Goal: Information Seeking & Learning: Check status

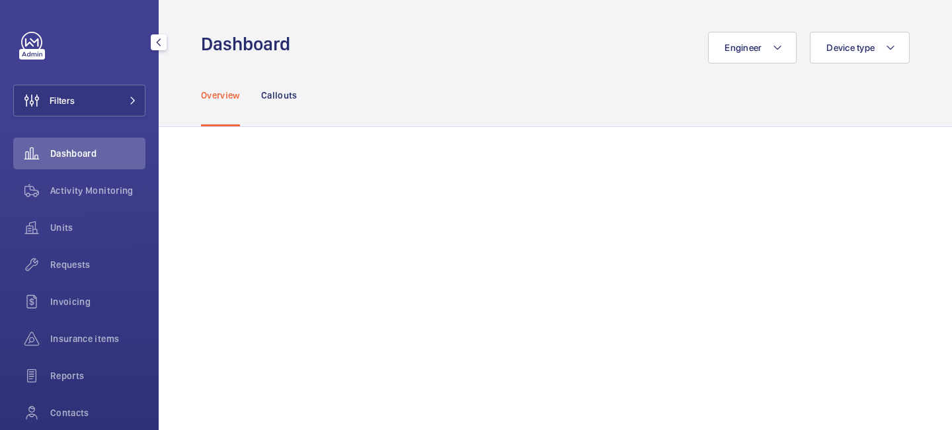
scroll to position [99, 0]
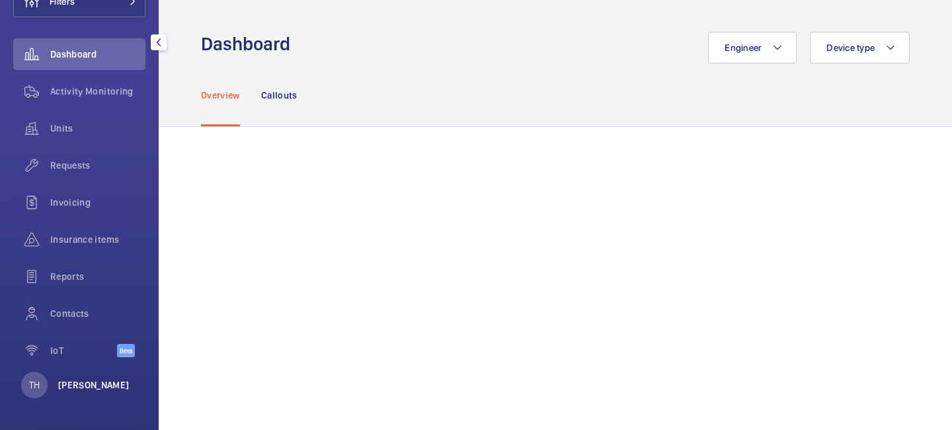
click at [100, 385] on p "[PERSON_NAME]" at bounding box center [93, 384] width 71 height 13
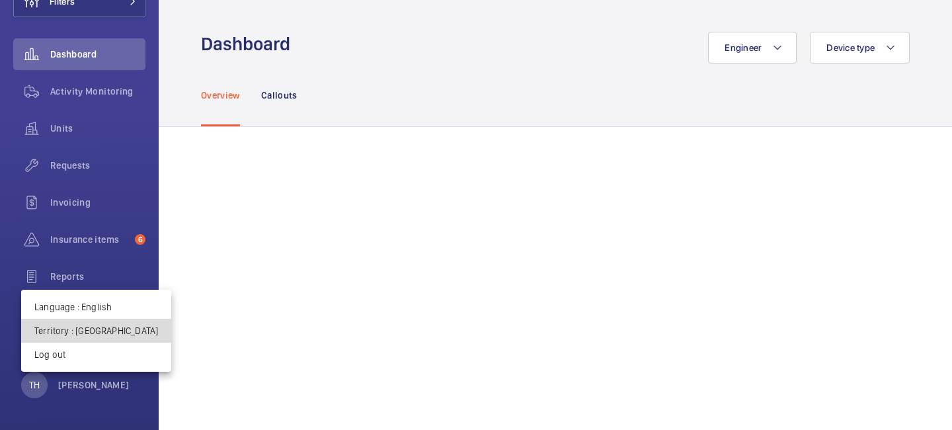
click at [114, 333] on p "Territory : United Kingdom" at bounding box center [96, 330] width 124 height 13
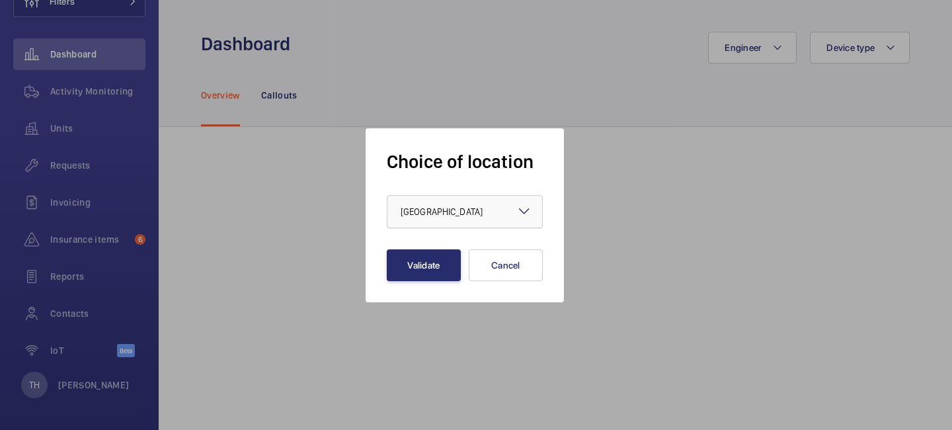
click at [411, 221] on div at bounding box center [464, 212] width 155 height 32
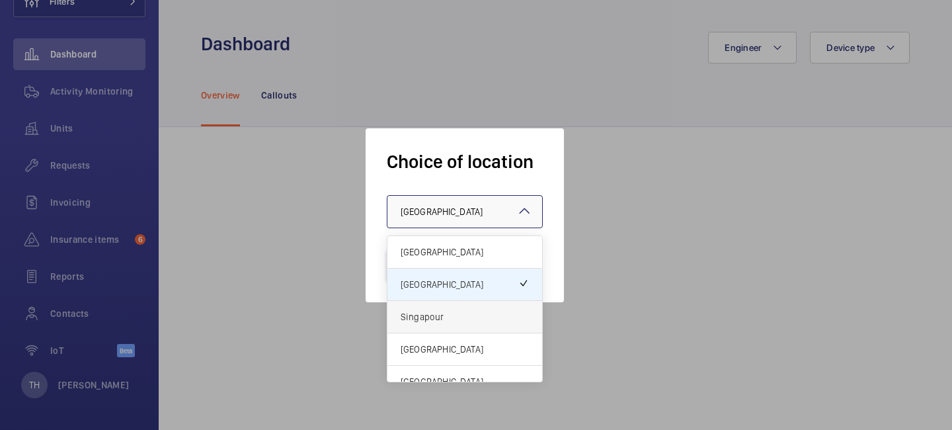
click at [427, 317] on span "Singapour" at bounding box center [465, 316] width 128 height 13
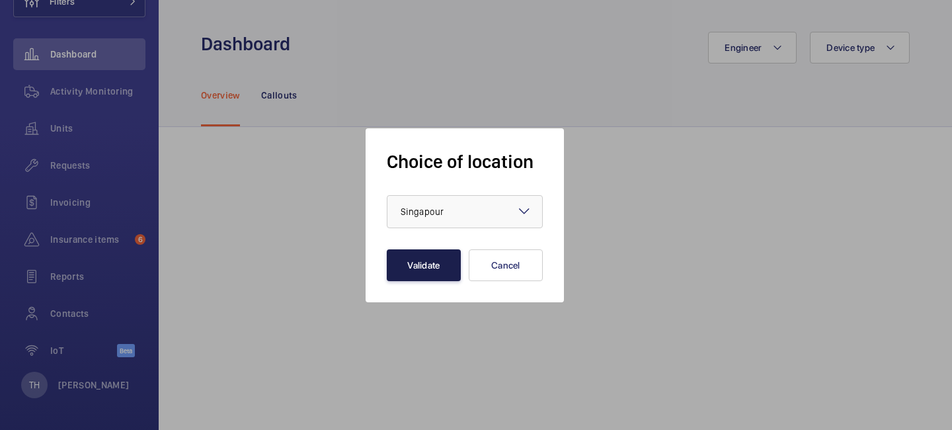
click at [429, 270] on button "Validate" at bounding box center [424, 265] width 74 height 32
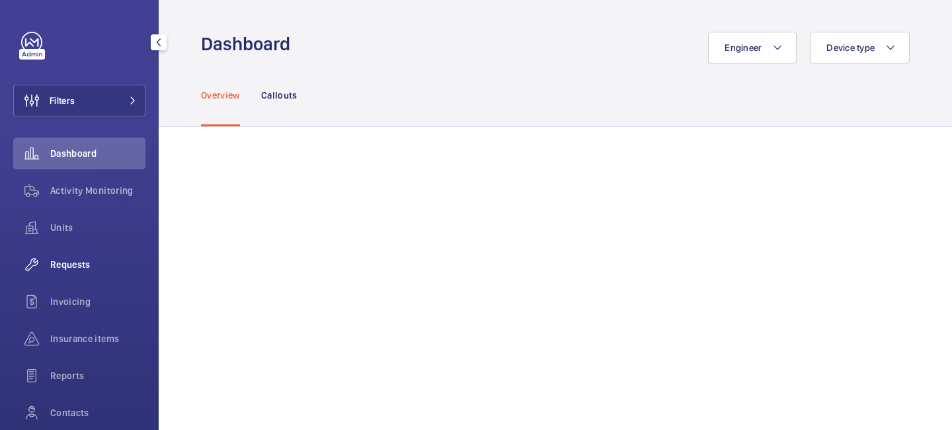
click at [86, 258] on span "Requests" at bounding box center [97, 264] width 95 height 13
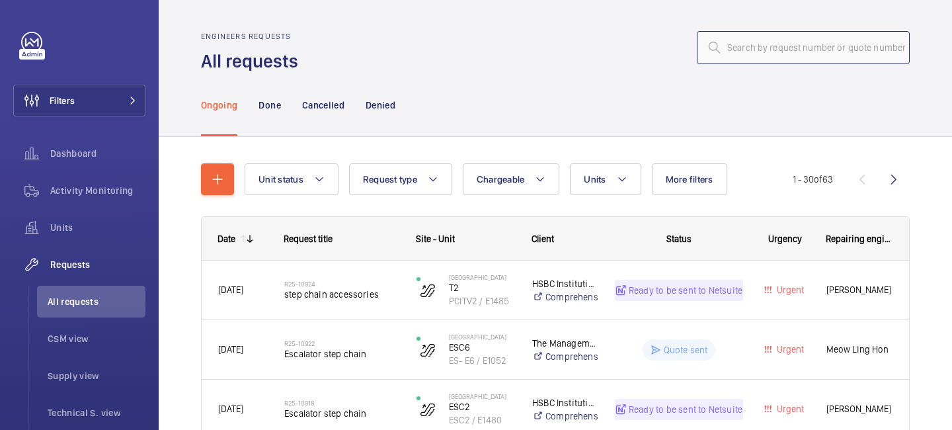
click at [863, 52] on input "text" at bounding box center [803, 47] width 213 height 33
paste input "R25-10800"
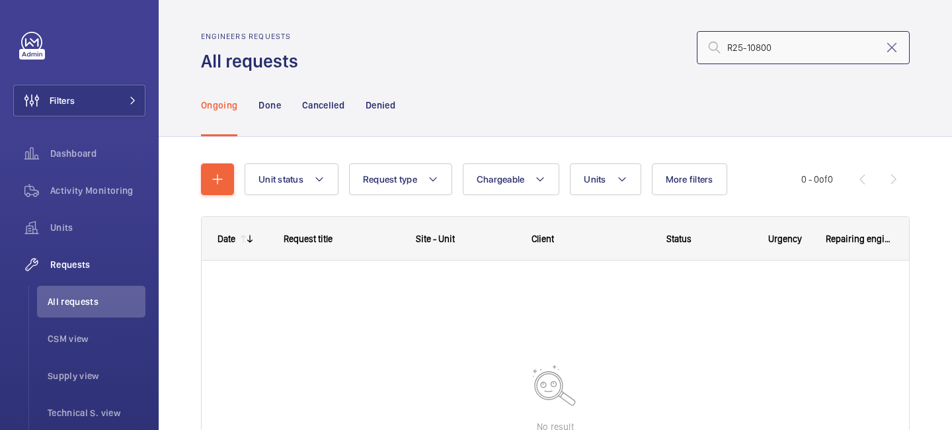
type input "R25-10800"
click at [270, 108] on p "Done" at bounding box center [269, 105] width 22 height 13
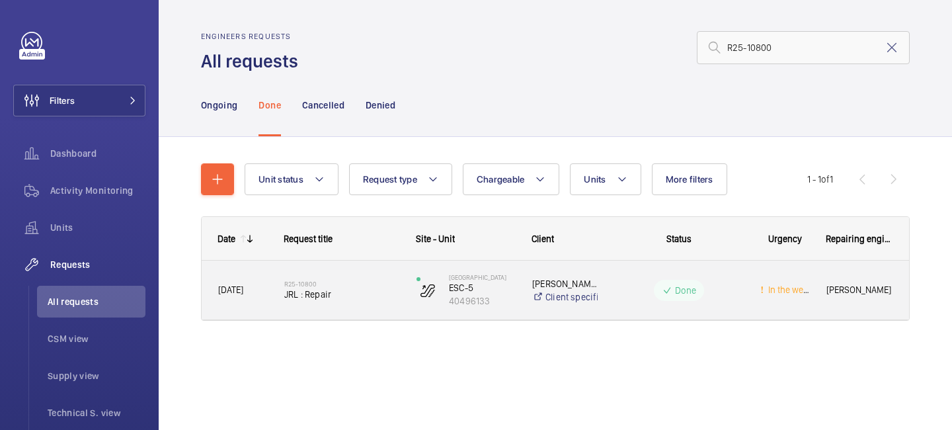
click at [348, 286] on h2 "R25-10800" at bounding box center [341, 284] width 115 height 8
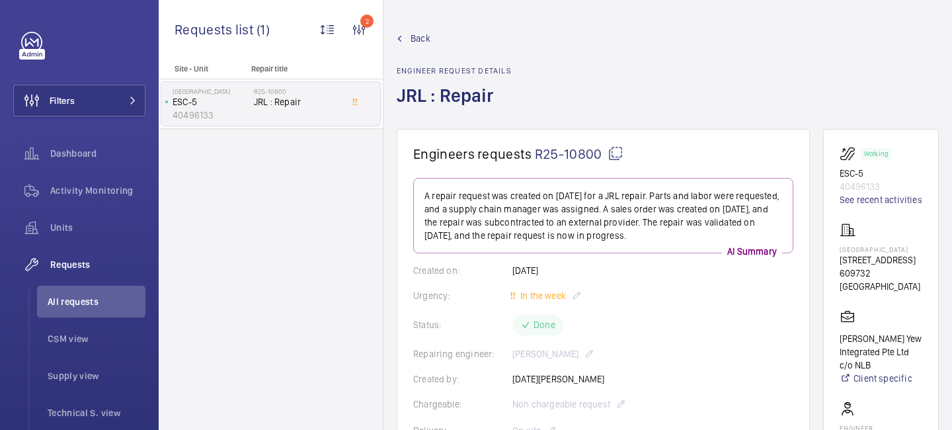
click at [843, 266] on p "[STREET_ADDRESS]" at bounding box center [881, 259] width 83 height 13
drag, startPoint x: 843, startPoint y: 284, endPoint x: 905, endPoint y: 285, distance: 62.2
click at [905, 266] on p "[STREET_ADDRESS]" at bounding box center [881, 259] width 83 height 13
copy p "21 [GEOGRAPHIC_DATA]"
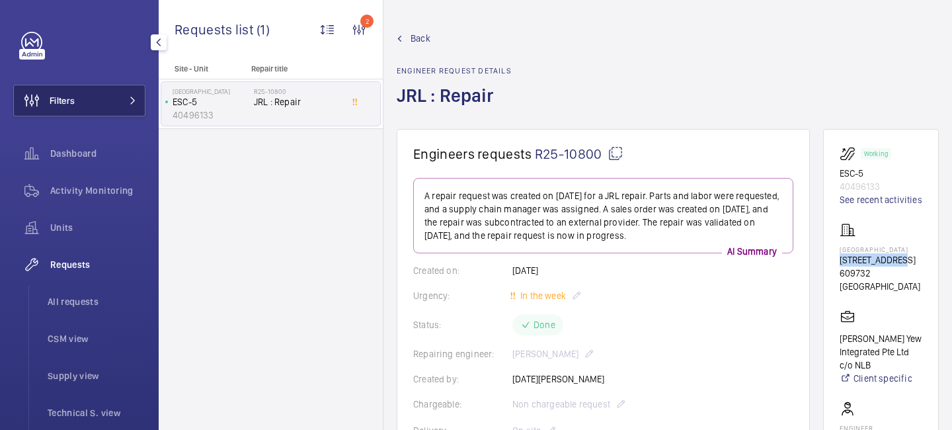
click at [120, 102] on button "Filters" at bounding box center [79, 101] width 132 height 32
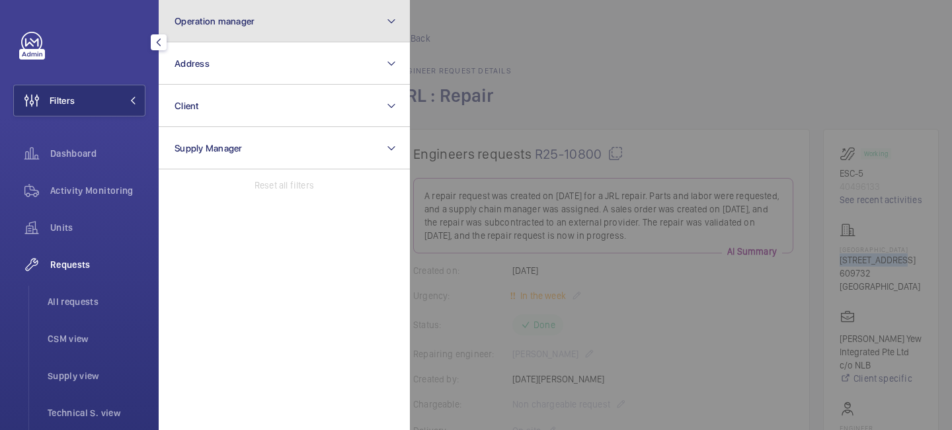
click at [205, 40] on button "Operation manager" at bounding box center [284, 21] width 251 height 42
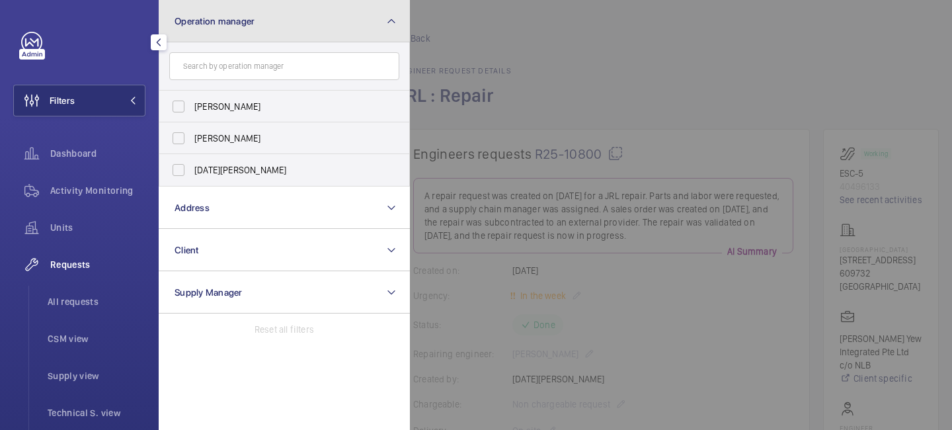
click at [390, 23] on mat-icon at bounding box center [391, 21] width 11 height 16
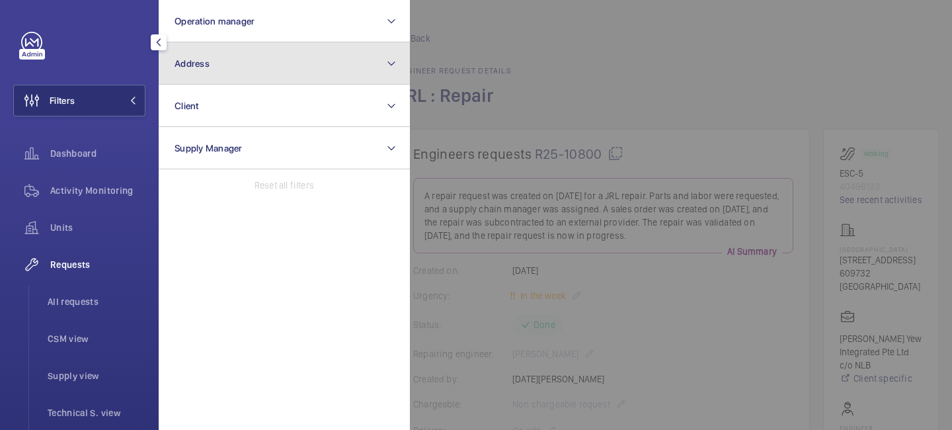
click at [245, 73] on button "Address" at bounding box center [284, 63] width 251 height 42
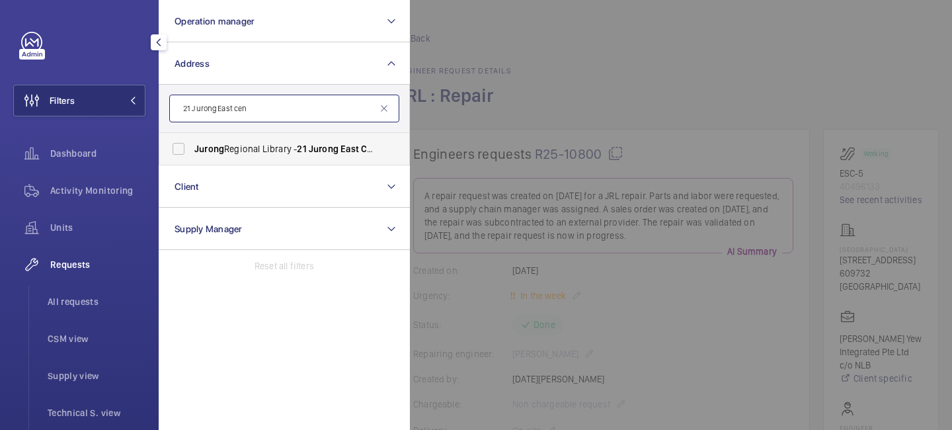
type input "21 Jurong East cen"
click at [292, 153] on span "[GEOGRAPHIC_DATA] - [STREET_ADDRESS][MEDICAL_DATA]" at bounding box center [285, 148] width 182 height 13
click at [192, 153] on input "[GEOGRAPHIC_DATA] - [STREET_ADDRESS][MEDICAL_DATA]" at bounding box center [178, 149] width 26 height 26
checkbox input "true"
click at [471, 95] on div at bounding box center [886, 215] width 952 height 430
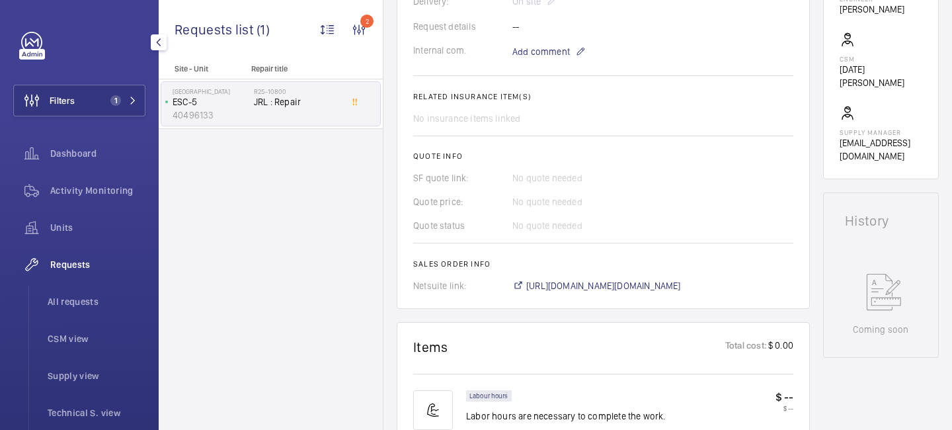
scroll to position [432, 0]
click at [104, 188] on span "Activity Monitoring" at bounding box center [97, 190] width 95 height 13
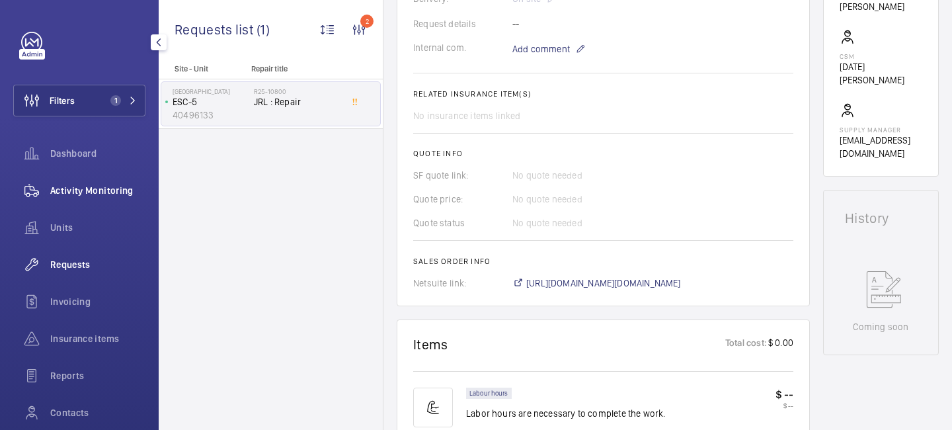
click at [104, 188] on span "Activity Monitoring" at bounding box center [97, 190] width 95 height 13
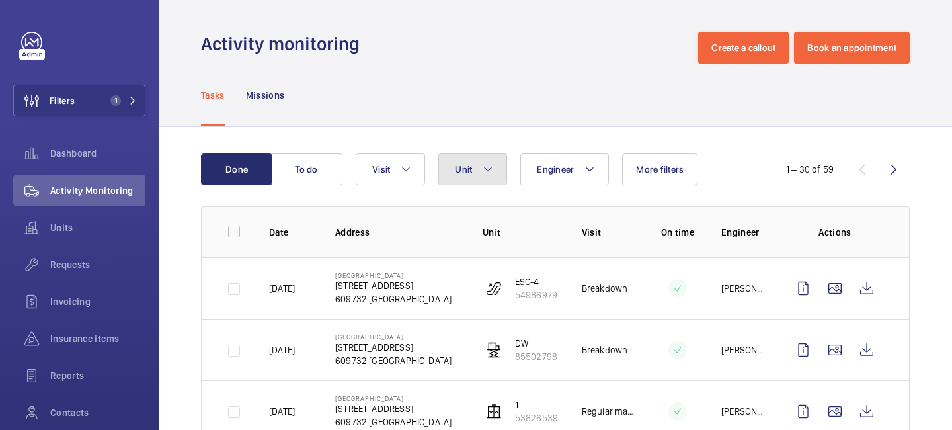
click at [490, 169] on mat-icon at bounding box center [488, 169] width 11 height 16
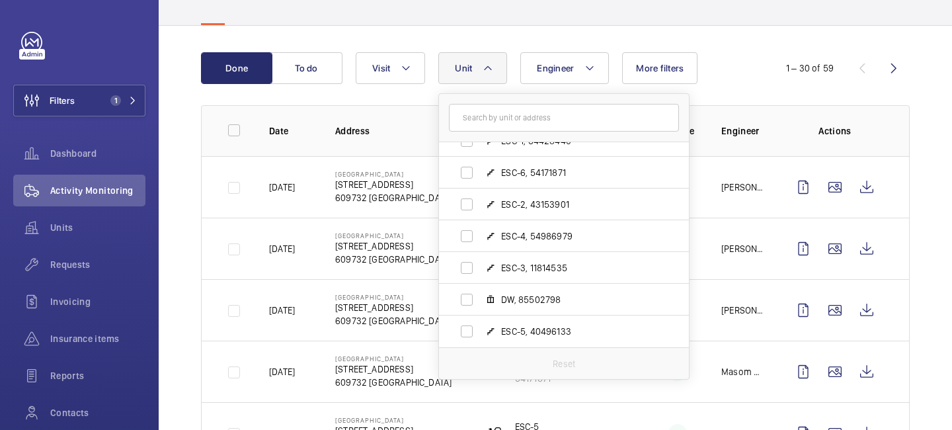
scroll to position [115, 0]
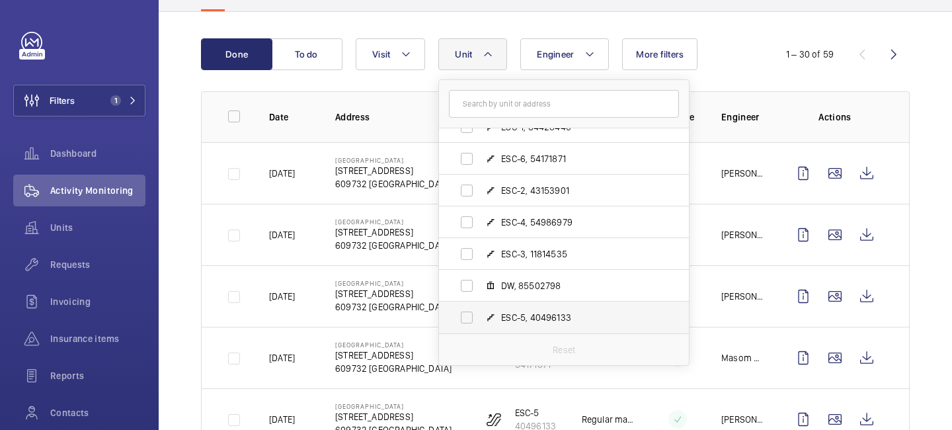
click at [466, 318] on label "ESC-5, 40496133" at bounding box center [553, 317] width 229 height 32
click at [466, 318] on input "ESC-5, 40496133" at bounding box center [467, 317] width 26 height 26
checkbox input "true"
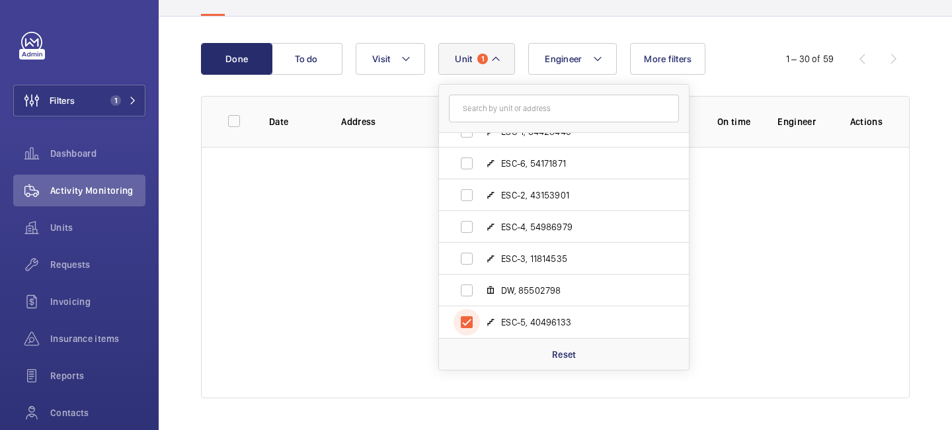
scroll to position [115, 0]
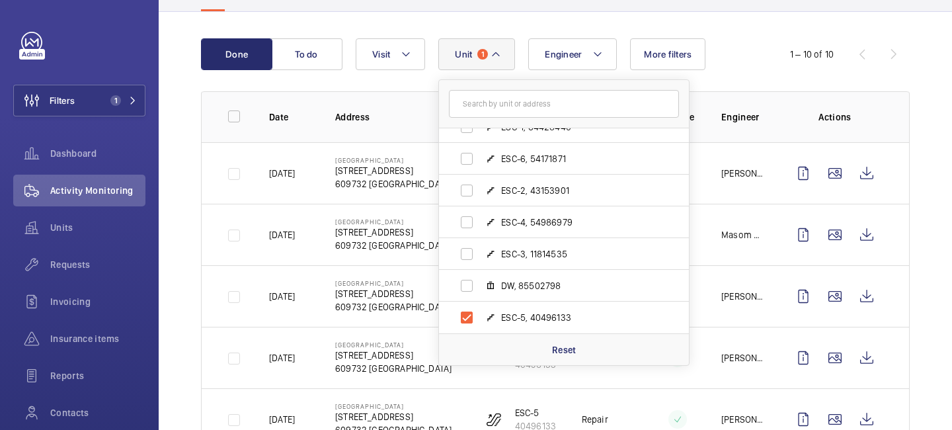
click at [739, 44] on div "Engineer Unit 1 [GEOGRAPHIC_DATA] - [STREET_ADDRESS] 1, 53826539 ESC-1, 6442844…" at bounding box center [553, 54] width 395 height 32
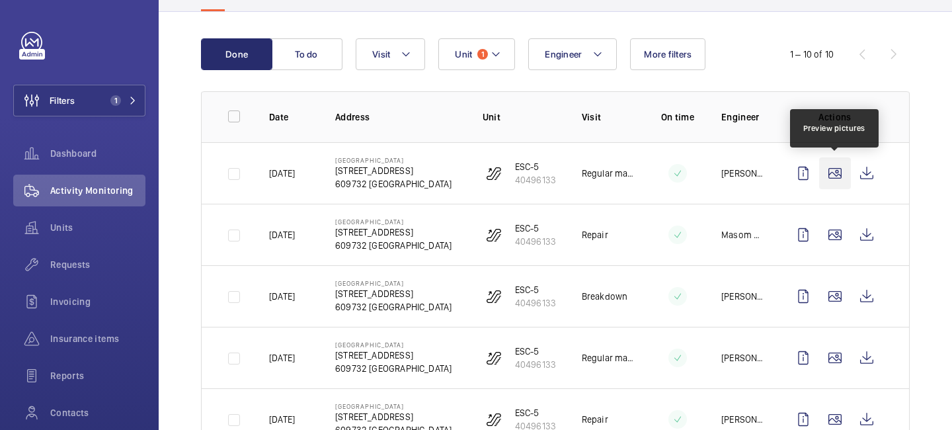
click at [834, 177] on wm-front-icon-button at bounding box center [835, 173] width 32 height 32
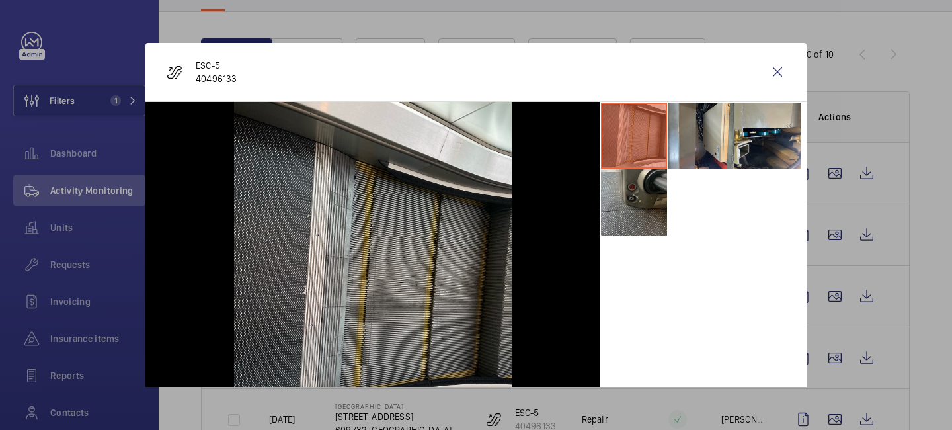
click at [836, 242] on div at bounding box center [476, 215] width 952 height 430
click at [836, 242] on wm-front-icon-button at bounding box center [835, 235] width 32 height 32
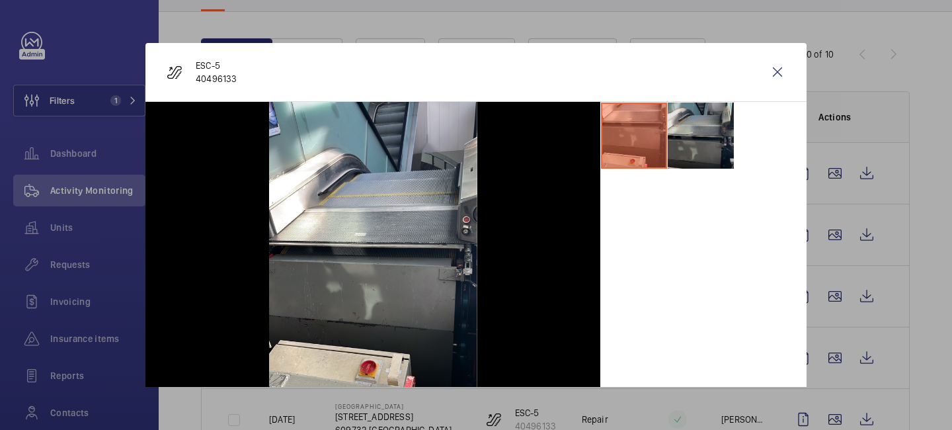
click at [710, 151] on li at bounding box center [701, 135] width 66 height 66
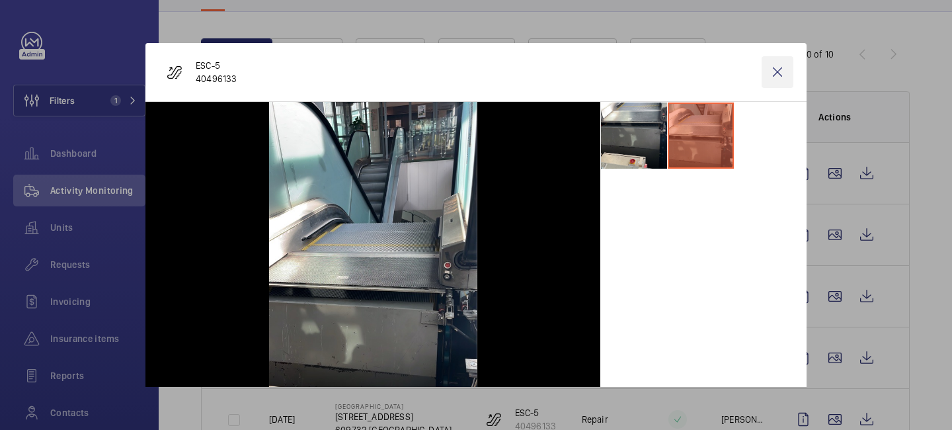
click at [765, 71] on wm-front-icon-button at bounding box center [778, 72] width 32 height 32
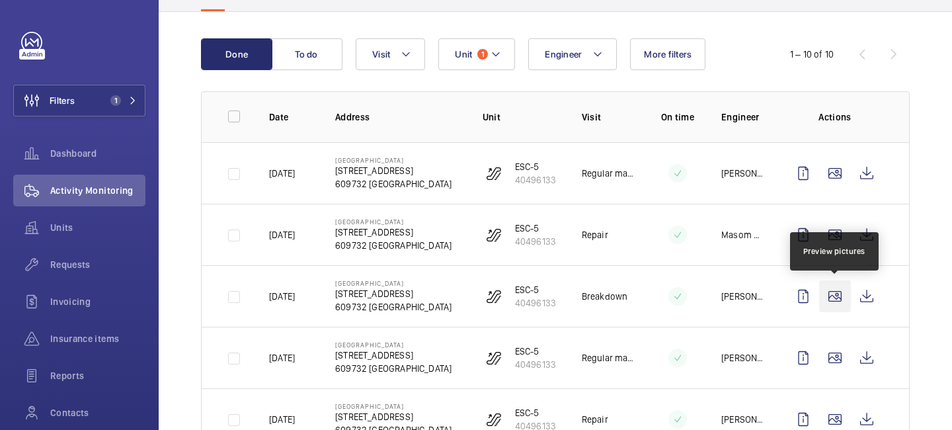
click at [840, 298] on wm-front-icon-button at bounding box center [835, 296] width 32 height 32
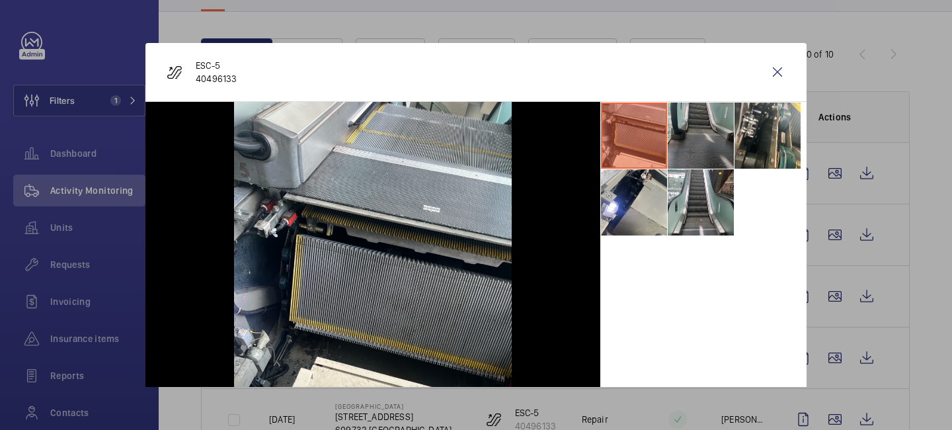
click at [715, 139] on li at bounding box center [701, 135] width 66 height 66
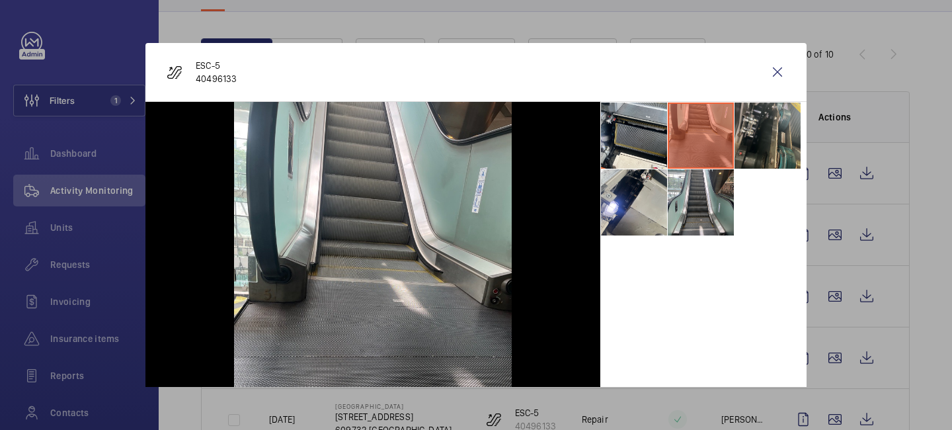
click at [760, 139] on li at bounding box center [767, 135] width 66 height 66
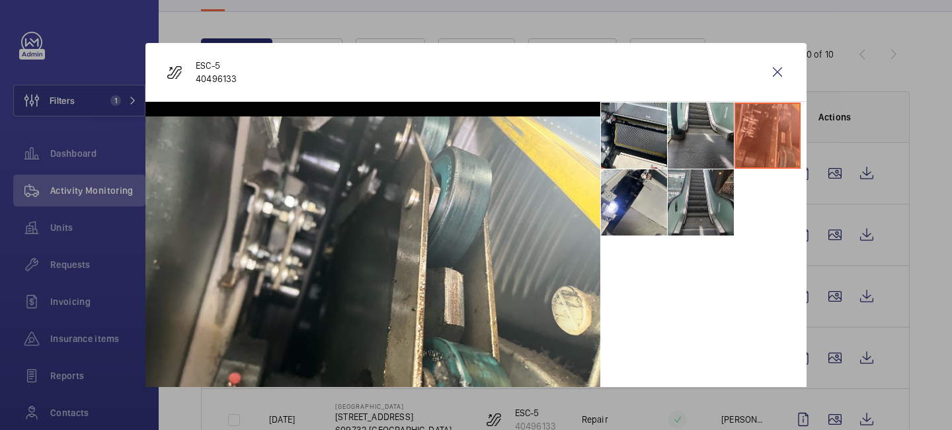
click at [687, 224] on li at bounding box center [701, 202] width 66 height 66
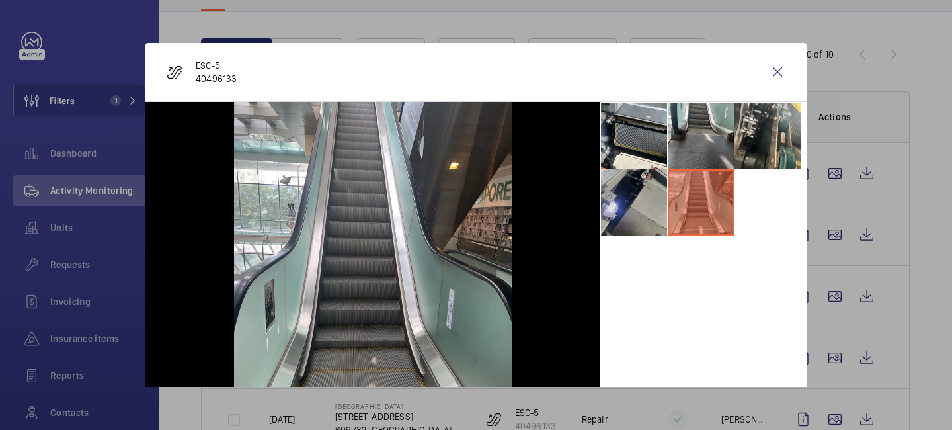
click at [617, 222] on li at bounding box center [634, 202] width 66 height 66
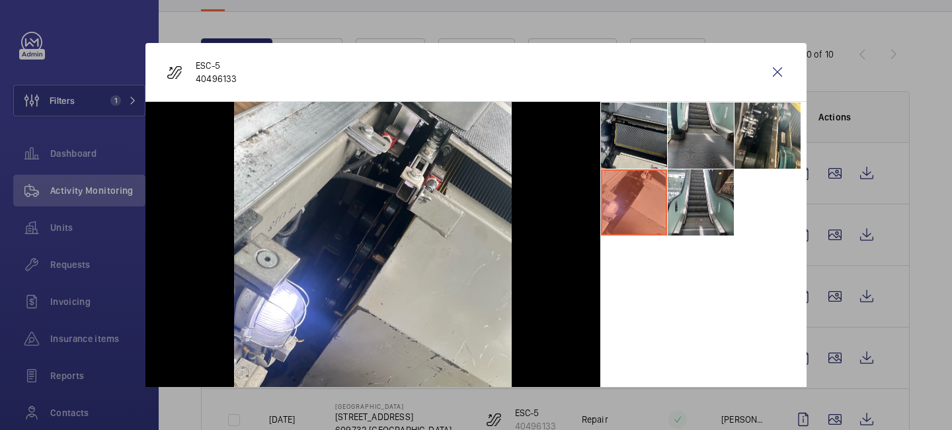
click at [637, 126] on li at bounding box center [634, 135] width 66 height 66
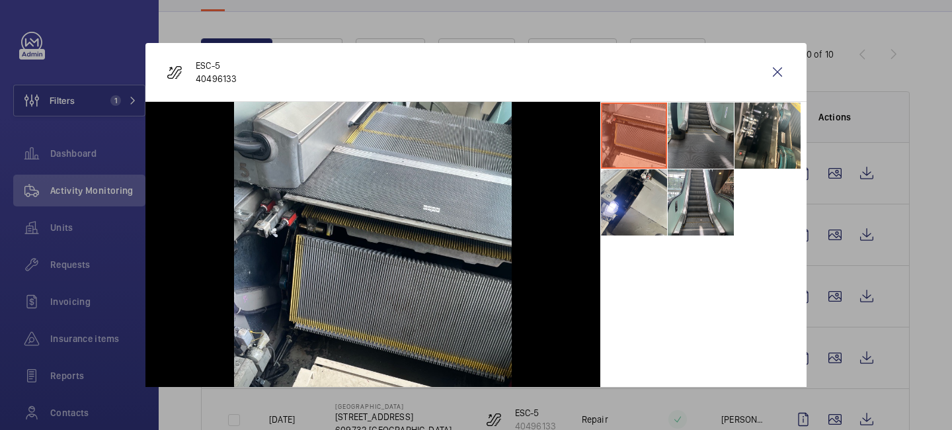
click at [689, 134] on li at bounding box center [701, 135] width 66 height 66
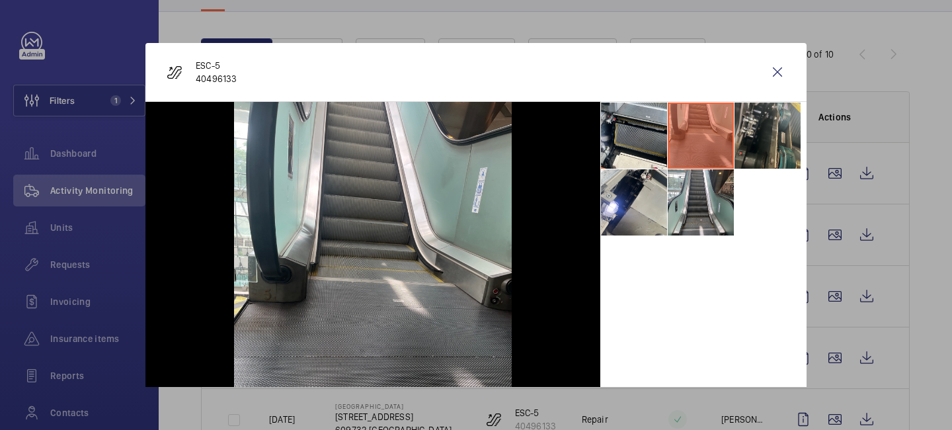
click at [757, 138] on li at bounding box center [767, 135] width 66 height 66
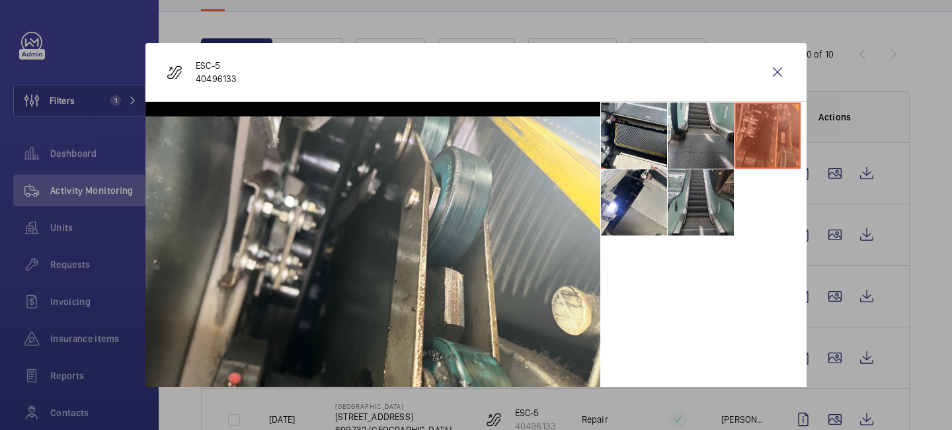
click at [695, 212] on li at bounding box center [701, 202] width 66 height 66
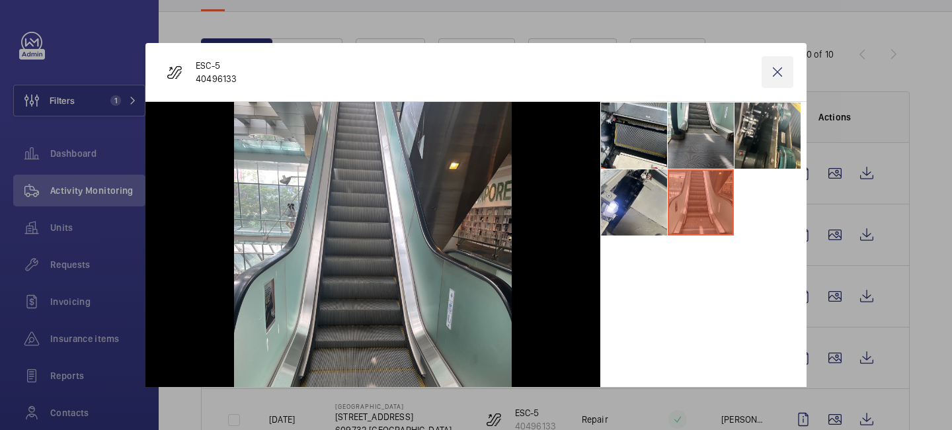
click at [770, 84] on wm-front-icon-button at bounding box center [778, 72] width 32 height 32
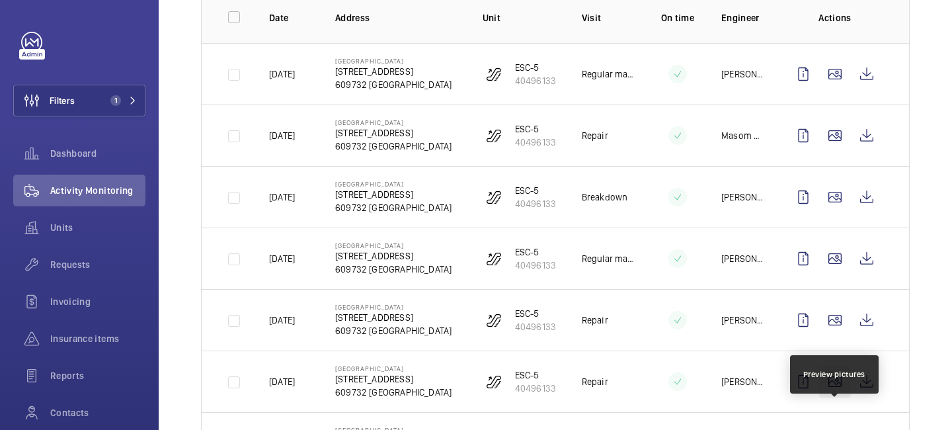
scroll to position [221, 0]
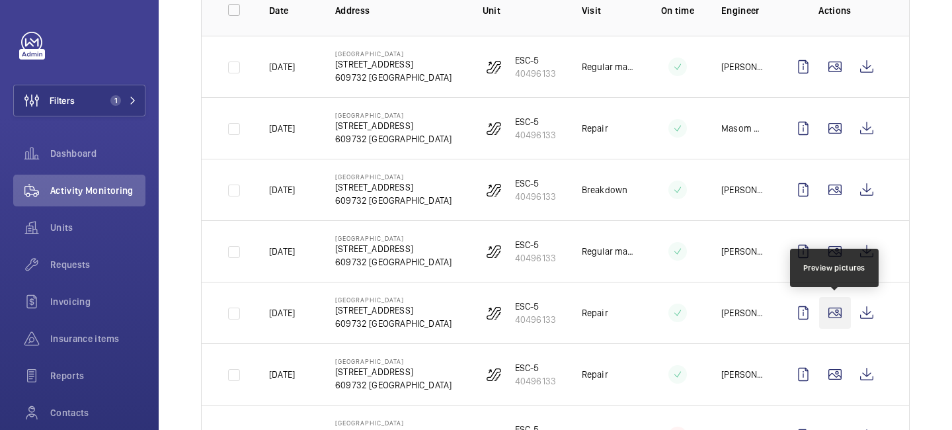
click at [832, 311] on wm-front-icon-button at bounding box center [835, 313] width 32 height 32
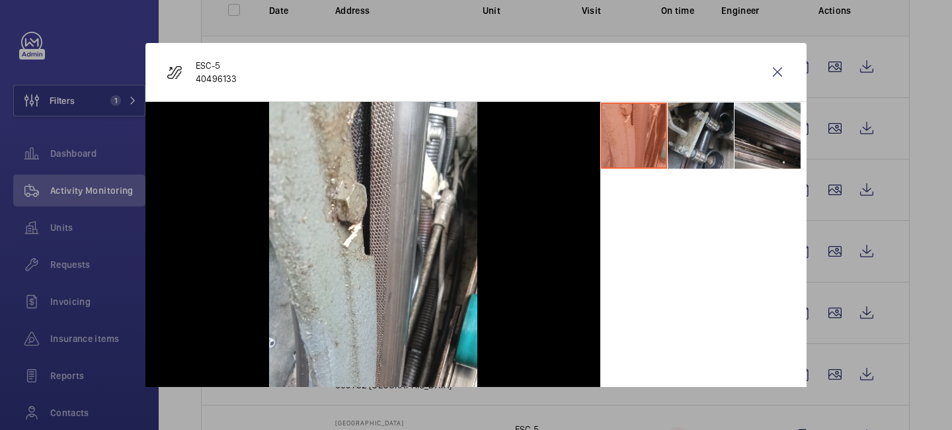
click at [701, 139] on li at bounding box center [701, 135] width 66 height 66
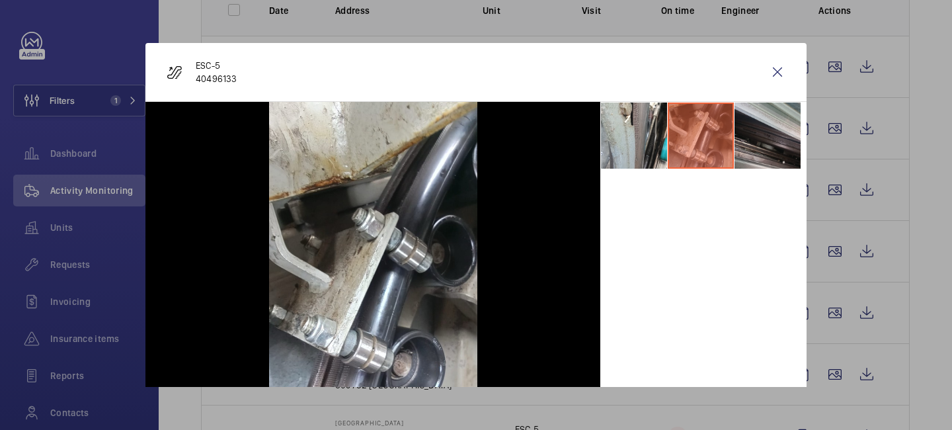
click at [754, 134] on li at bounding box center [767, 135] width 66 height 66
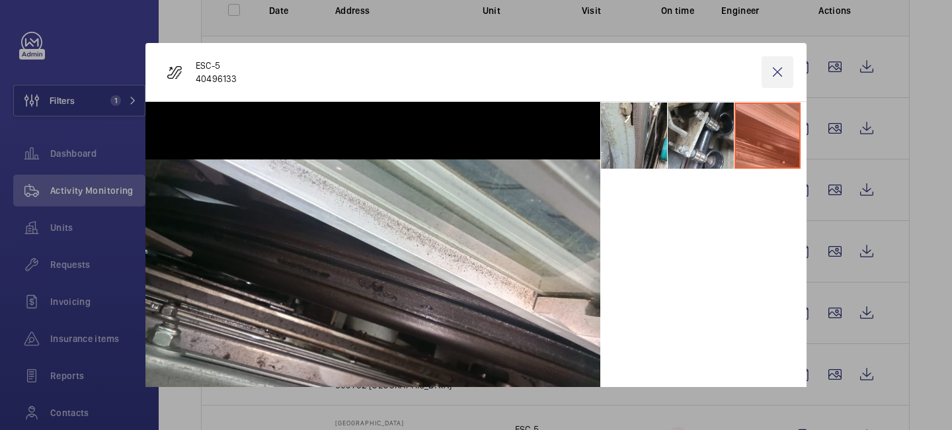
click at [782, 73] on wm-front-icon-button at bounding box center [778, 72] width 32 height 32
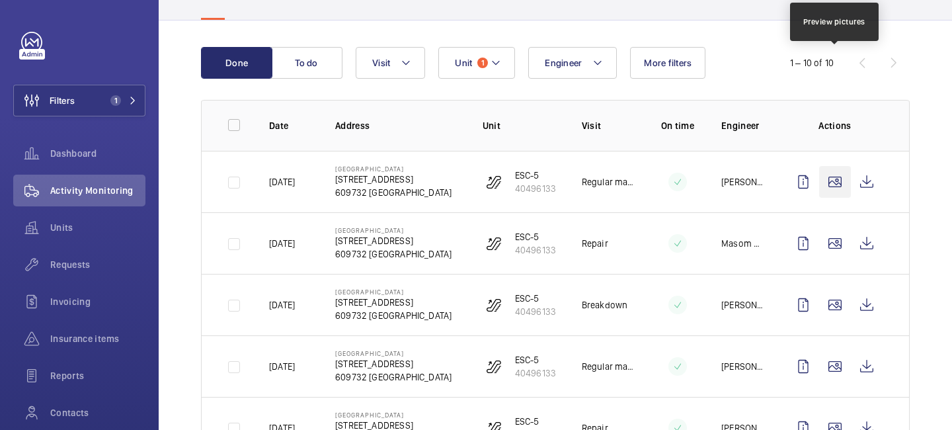
scroll to position [0, 0]
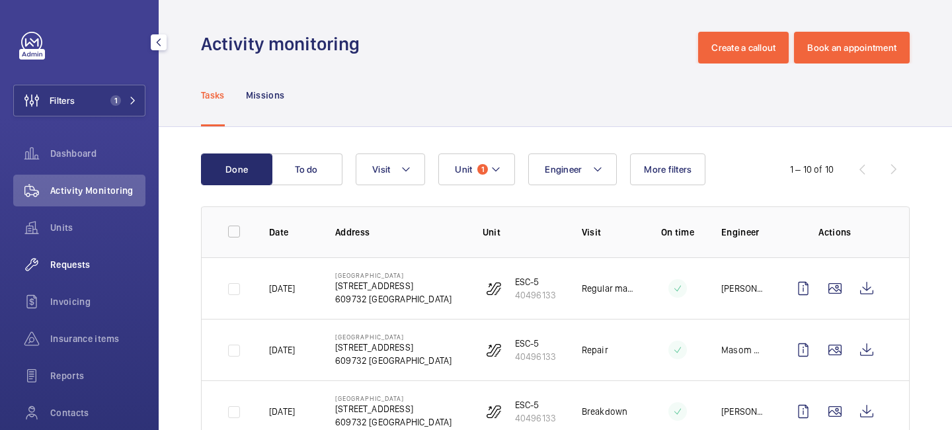
click at [95, 271] on div "Requests" at bounding box center [79, 265] width 132 height 32
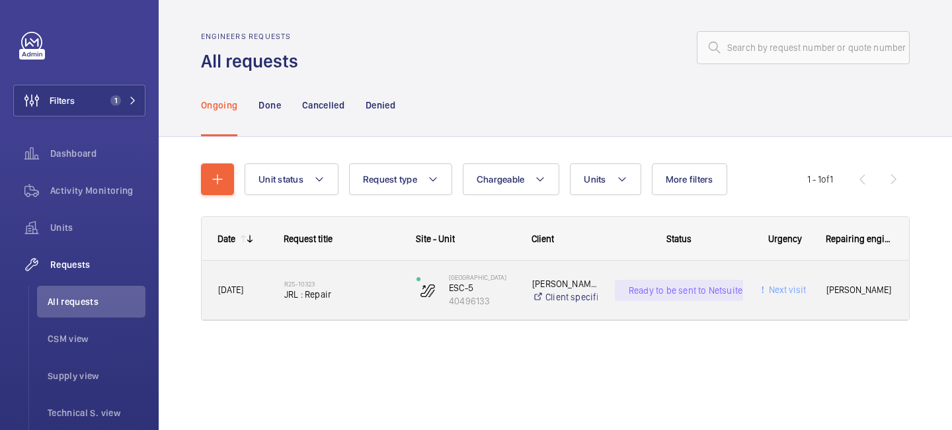
click at [855, 290] on span "[PERSON_NAME]" at bounding box center [859, 289] width 66 height 15
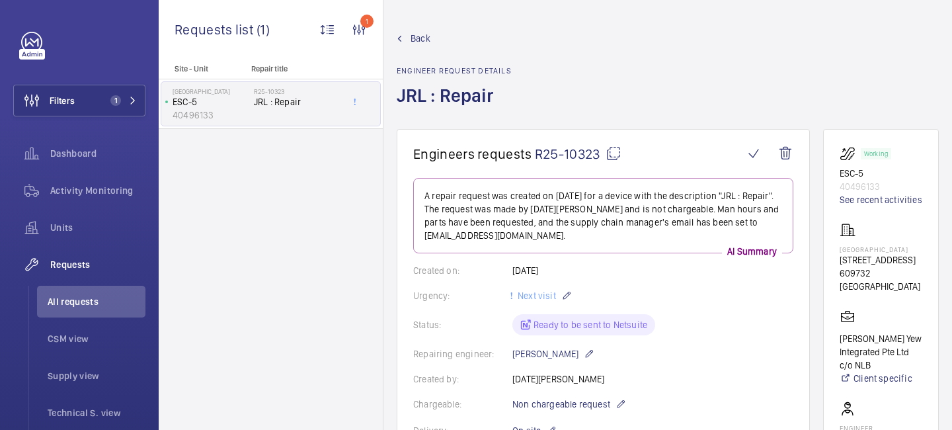
click at [606, 153] on mat-icon at bounding box center [614, 153] width 16 height 16
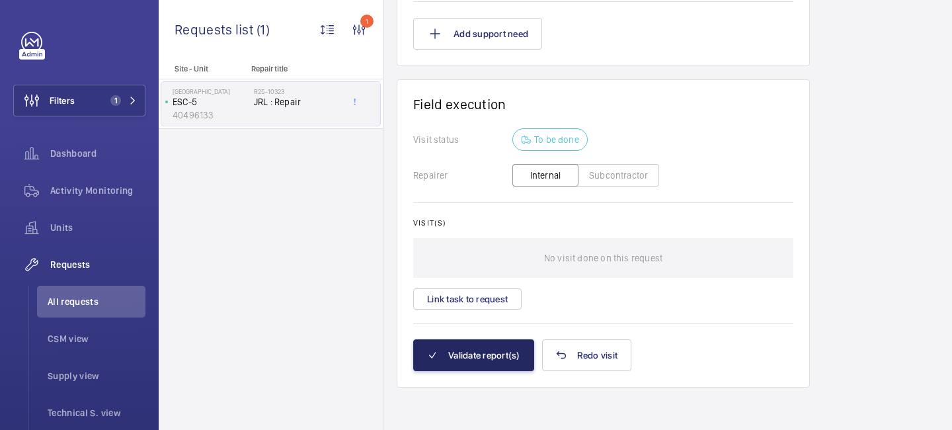
scroll to position [1183, 0]
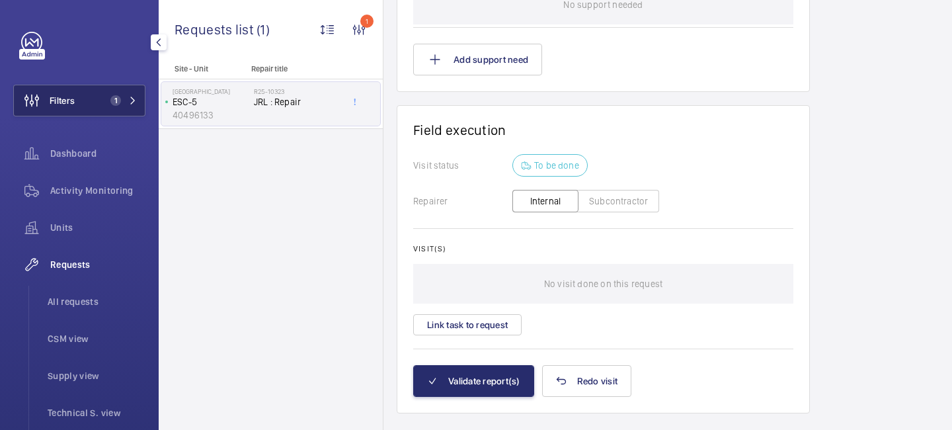
click at [140, 110] on button "Filters 1" at bounding box center [79, 101] width 132 height 32
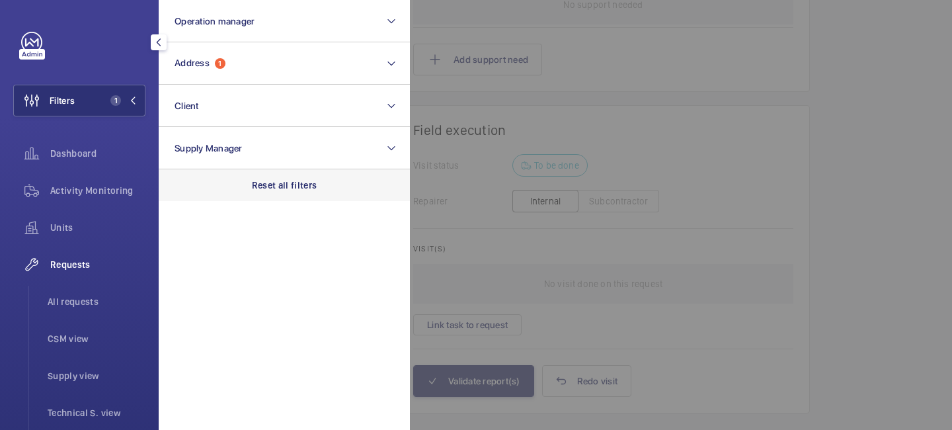
click at [289, 171] on div "Reset all filters" at bounding box center [284, 185] width 251 height 32
click at [87, 259] on span "Requests" at bounding box center [97, 264] width 95 height 13
click at [495, 108] on div at bounding box center [886, 215] width 952 height 430
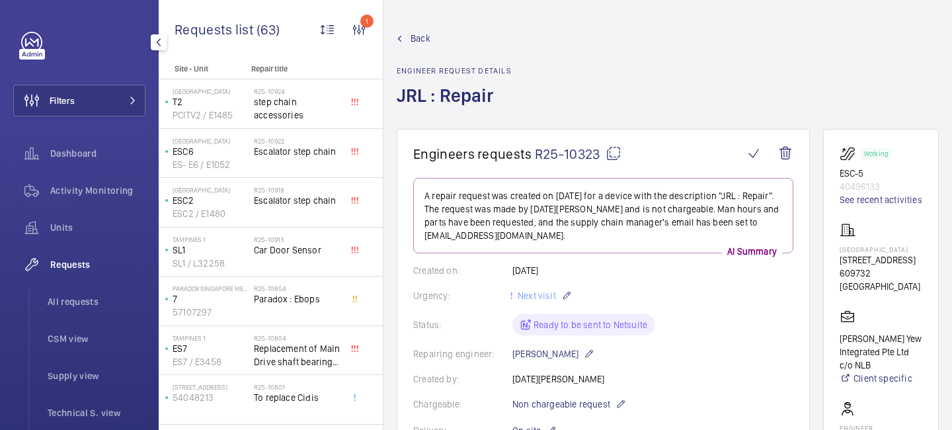
click at [418, 36] on span "Back" at bounding box center [421, 38] width 20 height 13
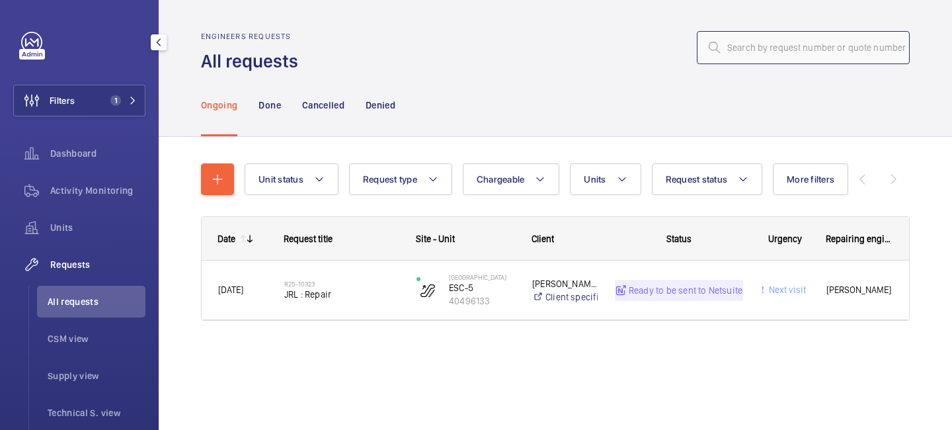
click at [766, 48] on input "text" at bounding box center [803, 47] width 213 height 33
paste input "R25-10912"
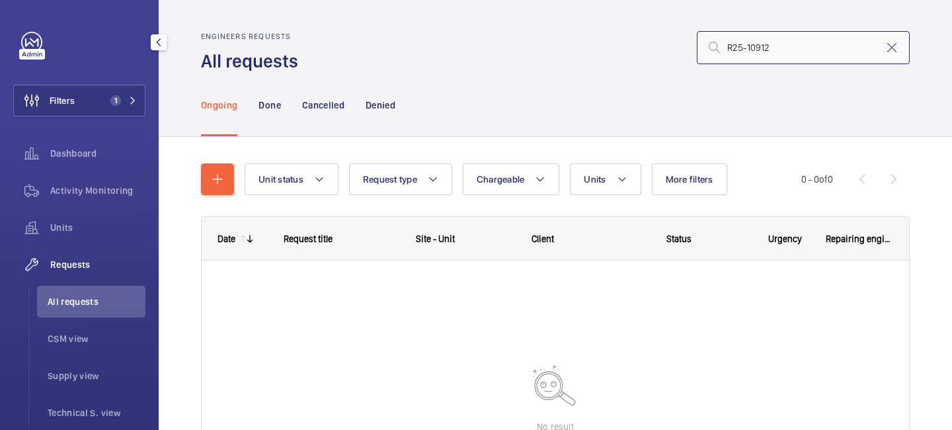
type input "R25-10912"
click at [274, 103] on p "Done" at bounding box center [269, 105] width 22 height 13
click at [219, 113] on div "Ongoing" at bounding box center [219, 104] width 36 height 63
click at [149, 105] on div "Filters 1 Dashboard Activity Monitoring Units Requests All requests CSM view Su…" at bounding box center [79, 215] width 159 height 430
click at [121, 109] on button "Filters 1" at bounding box center [79, 101] width 132 height 32
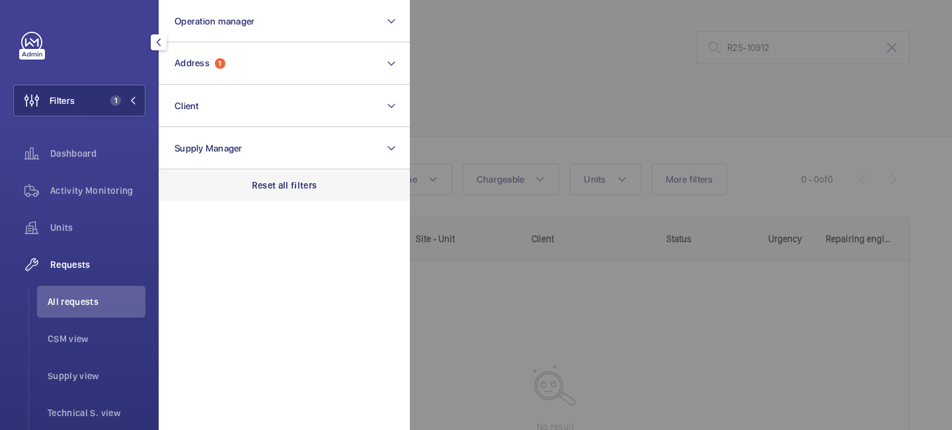
click at [272, 195] on div "Reset all filters" at bounding box center [284, 185] width 251 height 32
click at [502, 85] on div at bounding box center [886, 215] width 952 height 430
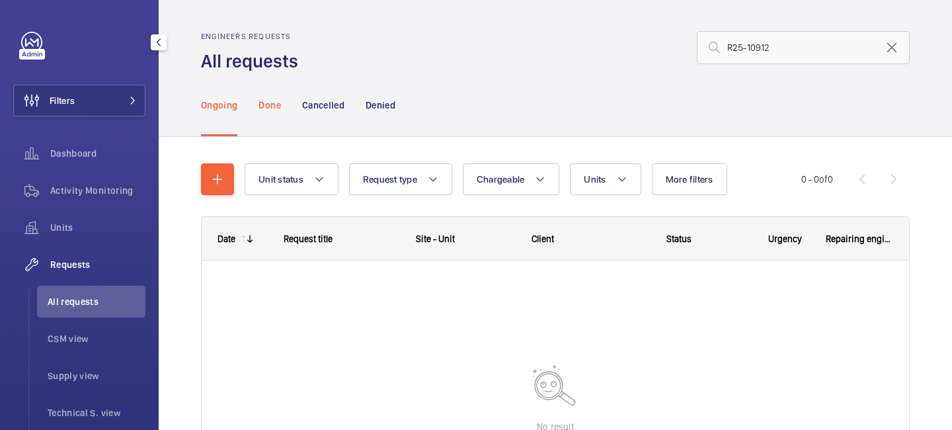
click at [266, 106] on p "Done" at bounding box center [269, 105] width 22 height 13
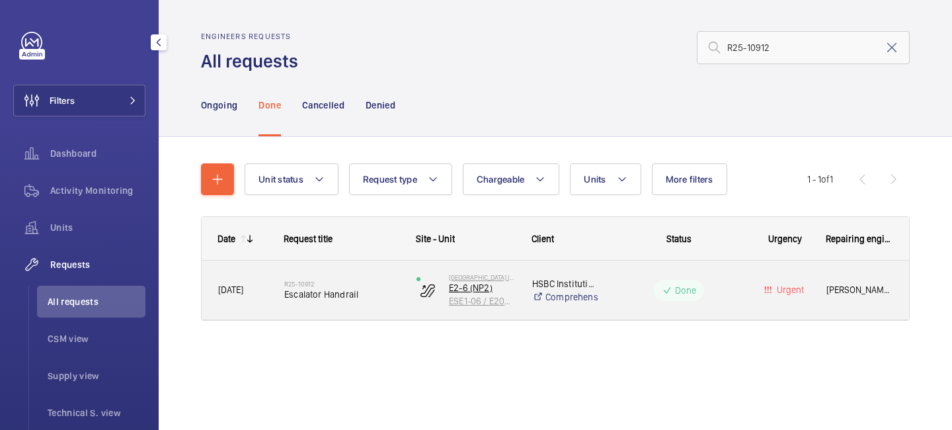
click at [482, 301] on p "ESE1-06 / E2023" at bounding box center [482, 300] width 66 height 13
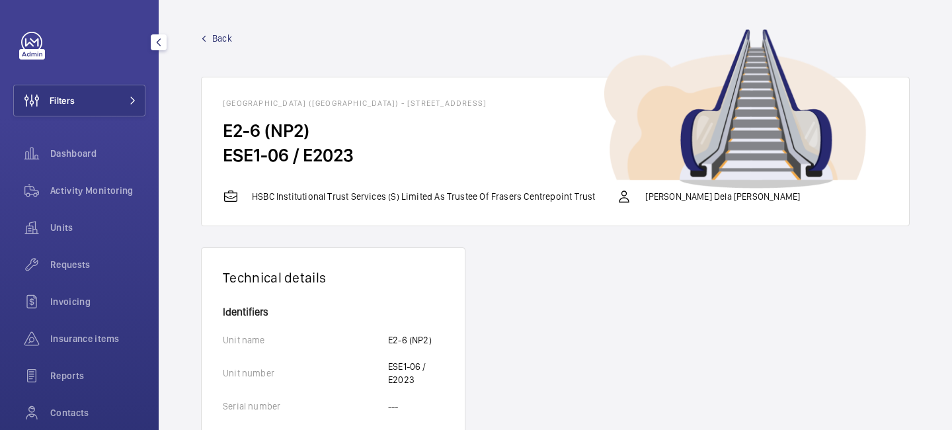
click at [218, 36] on span "Back" at bounding box center [222, 38] width 20 height 13
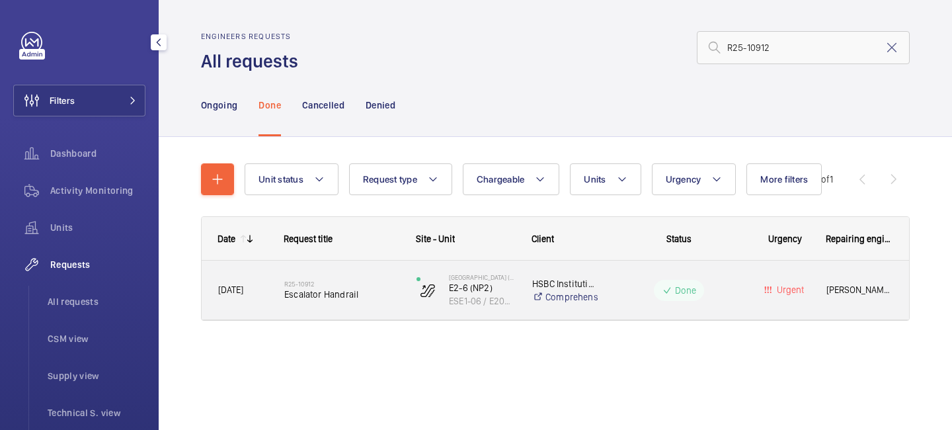
click at [352, 299] on span "Escalator Handrail" at bounding box center [341, 294] width 115 height 13
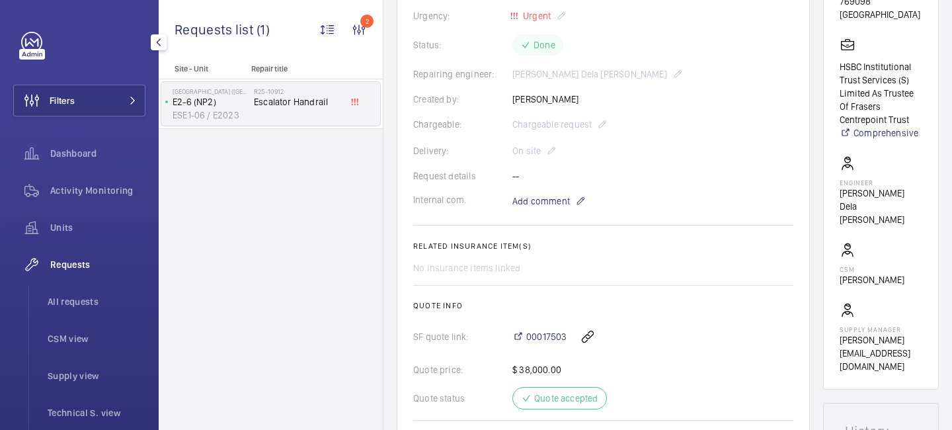
scroll to position [279, 0]
click at [543, 335] on span "00017503" at bounding box center [546, 337] width 40 height 13
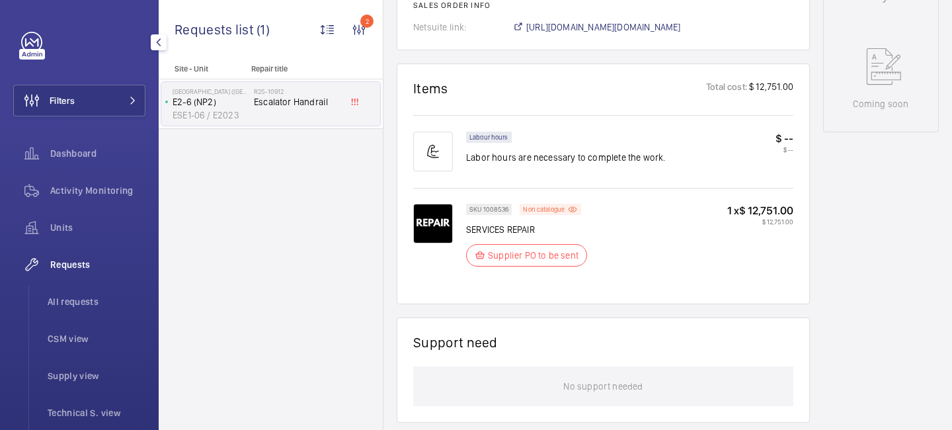
scroll to position [717, 0]
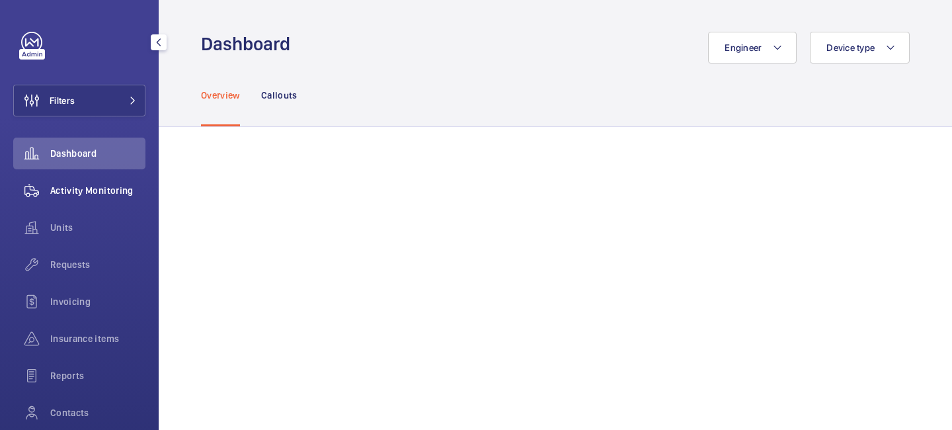
click at [108, 187] on span "Activity Monitoring" at bounding box center [97, 190] width 95 height 13
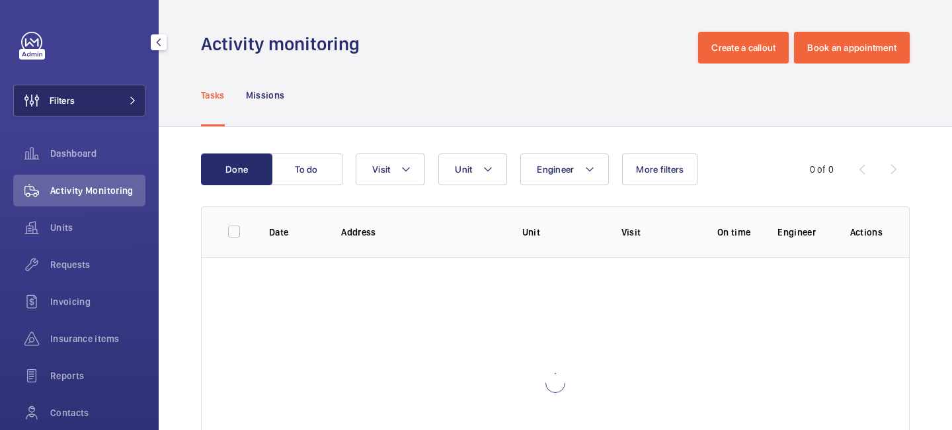
click at [136, 97] on mat-icon at bounding box center [133, 101] width 8 height 8
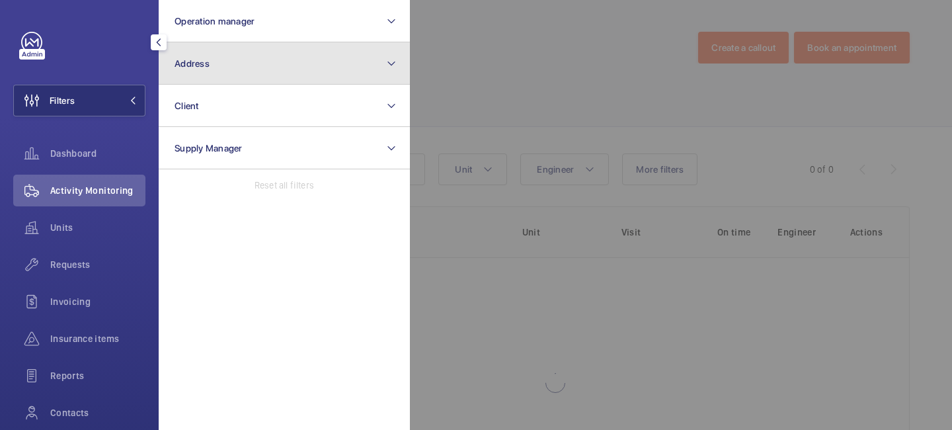
click at [210, 68] on button "Address" at bounding box center [284, 63] width 251 height 42
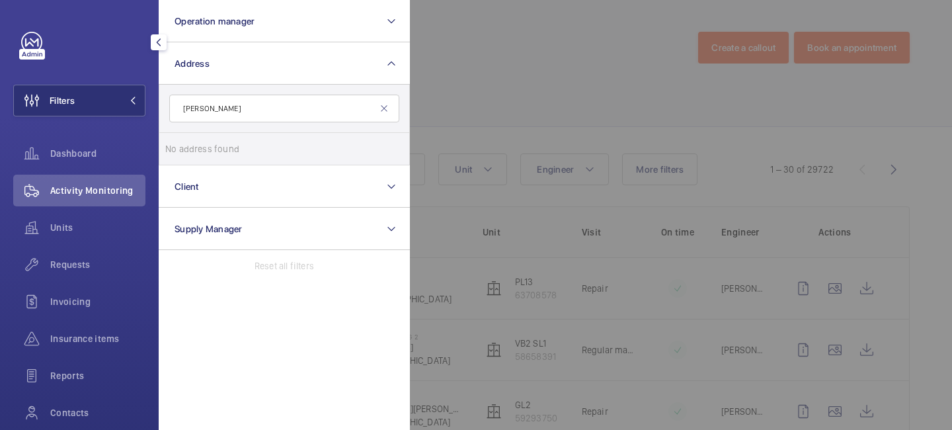
type input "francis cr"
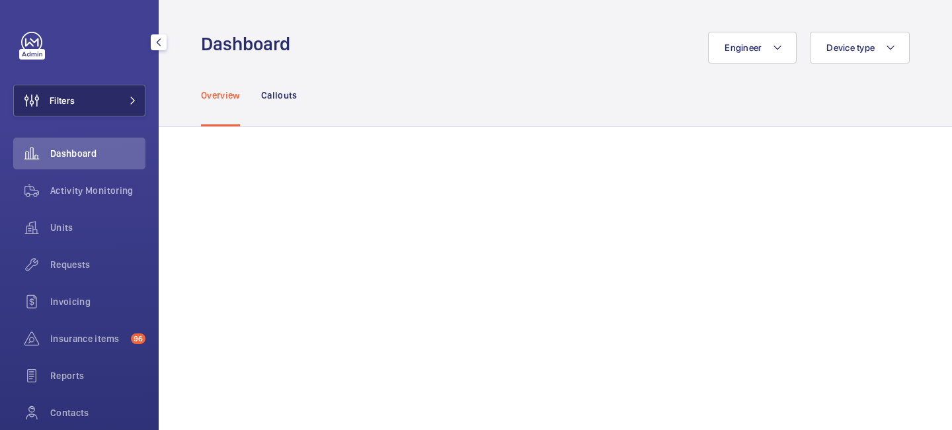
scroll to position [126, 0]
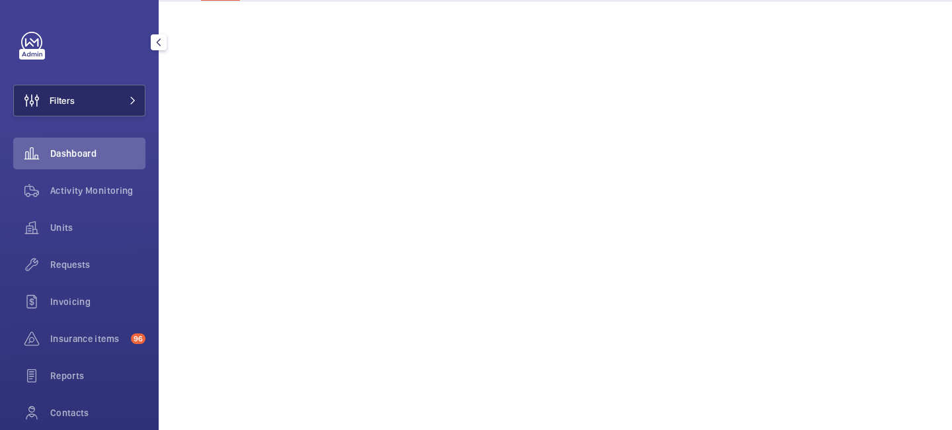
click at [134, 106] on button "Filters" at bounding box center [79, 101] width 132 height 32
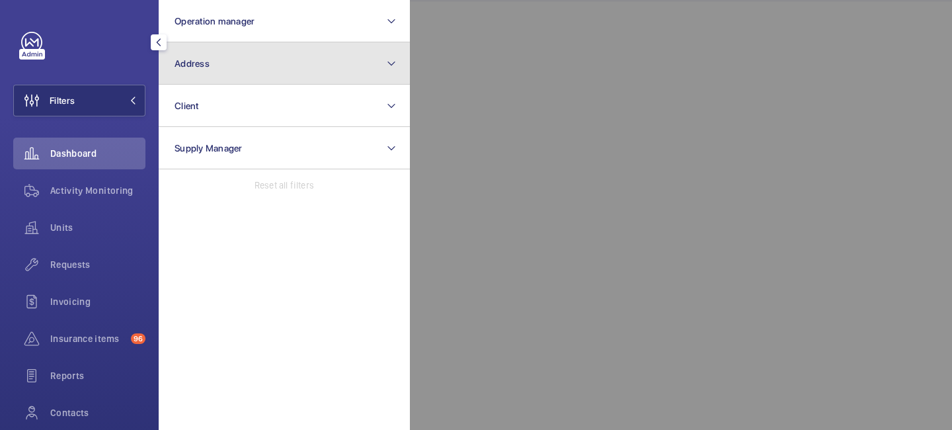
click at [325, 67] on button "Address" at bounding box center [284, 63] width 251 height 42
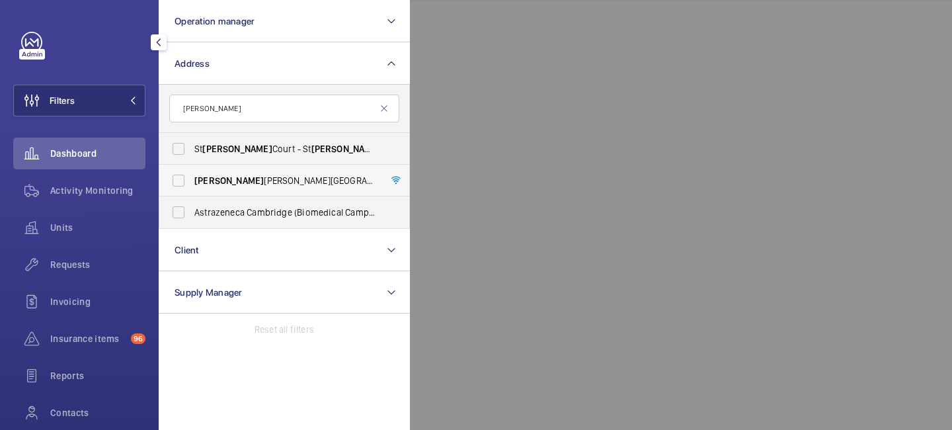
type input "francis"
click at [224, 182] on span "Francis" at bounding box center [228, 180] width 69 height 11
click at [192, 182] on input "Francis Crick Institute - 1 Midland Road, LONDON NW1 1AT" at bounding box center [178, 180] width 26 height 26
checkbox input "true"
click at [496, 79] on div at bounding box center [886, 215] width 952 height 430
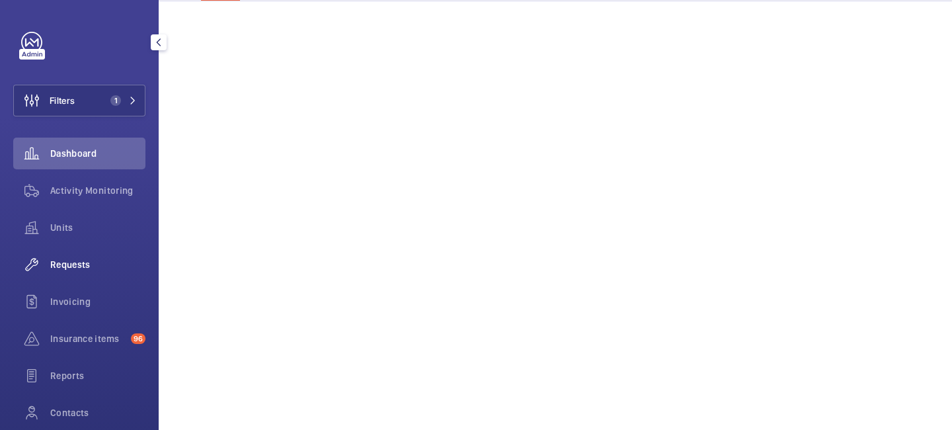
click at [92, 263] on span "Requests" at bounding box center [97, 264] width 95 height 13
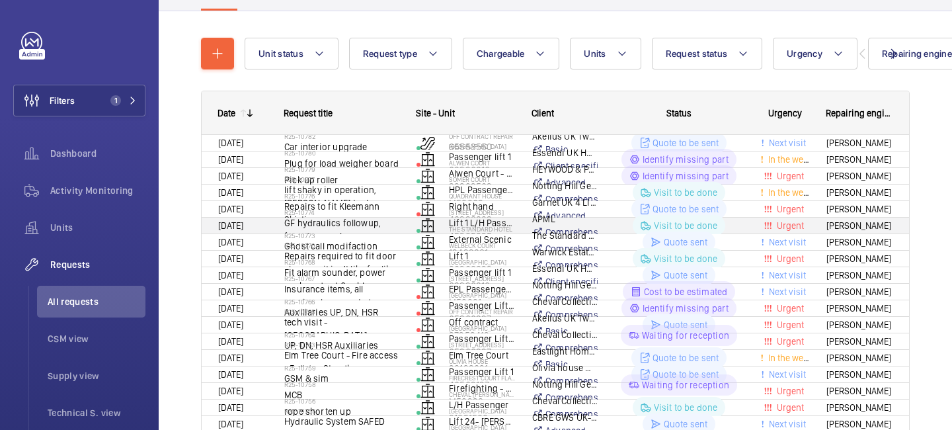
scroll to position [126, 0]
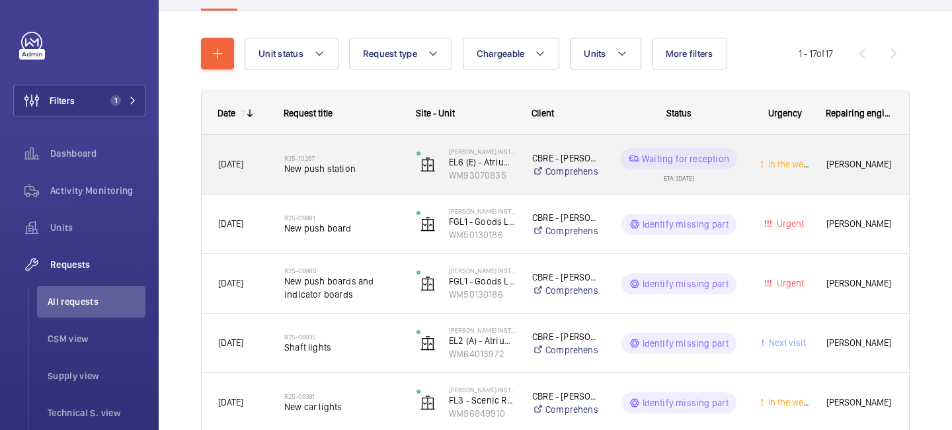
click at [349, 182] on div "R25-10267 New push station" at bounding box center [341, 164] width 115 height 38
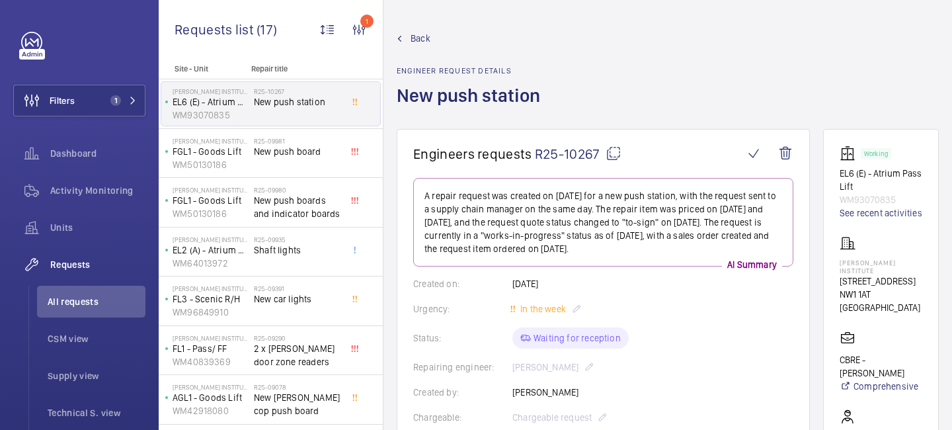
click at [606, 151] on mat-icon at bounding box center [614, 153] width 16 height 16
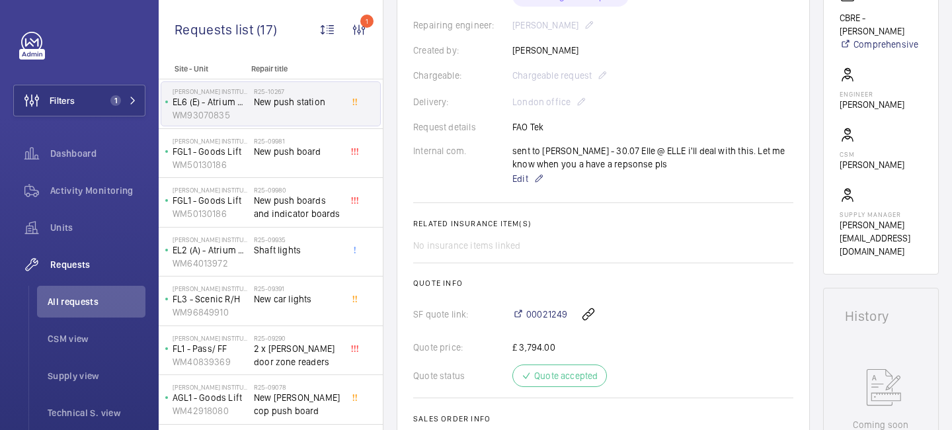
scroll to position [385, 0]
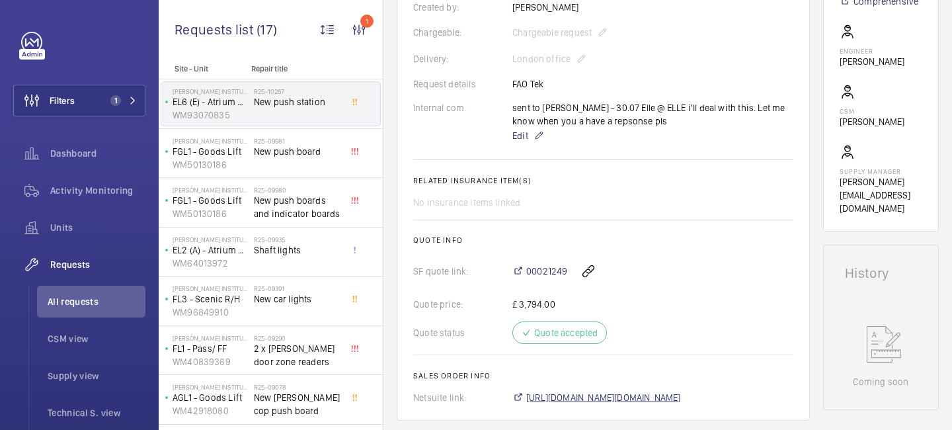
click at [551, 399] on span "https://6461500.app.netsuite.com/app/accounting/transactions/salesord.nl?id=289…" at bounding box center [603, 397] width 155 height 13
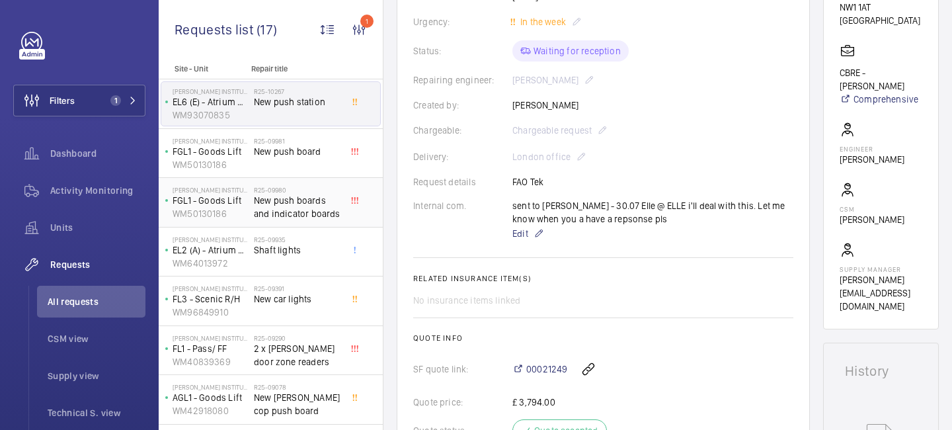
scroll to position [0, 0]
